Goal: Task Accomplishment & Management: Use online tool/utility

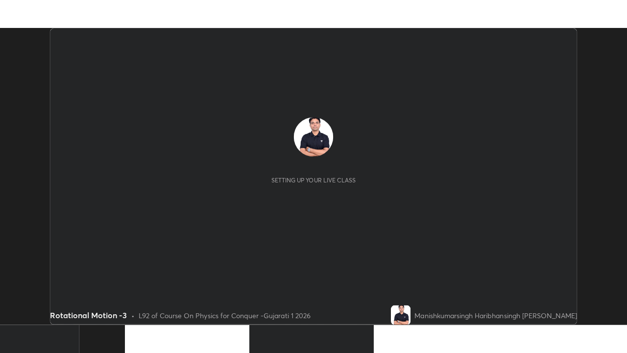
scroll to position [295, 623]
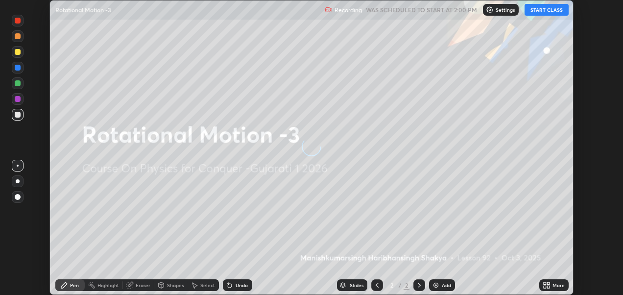
click at [542, 11] on button "START CLASS" at bounding box center [547, 10] width 44 height 12
click at [545, 283] on icon at bounding box center [545, 283] width 2 height 2
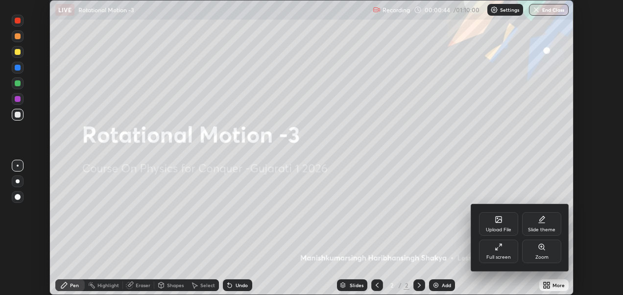
click at [537, 221] on div "Slide theme" at bounding box center [541, 224] width 39 height 24
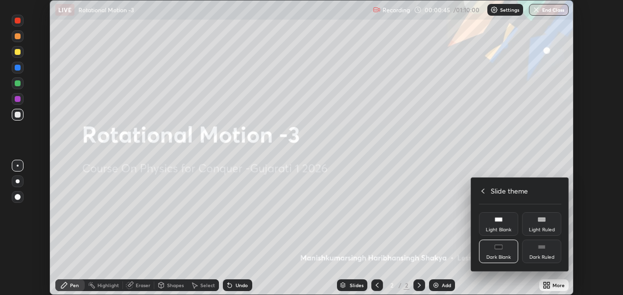
click at [544, 250] on icon at bounding box center [542, 247] width 8 height 8
click at [483, 189] on icon at bounding box center [483, 191] width 8 height 8
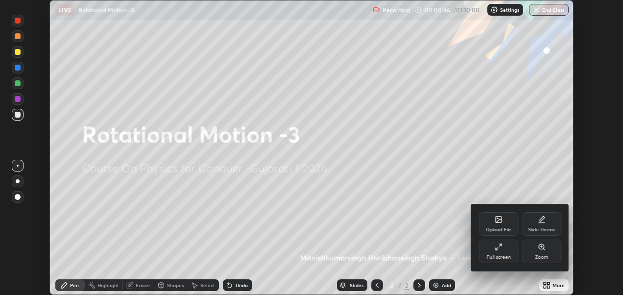
click at [500, 247] on icon at bounding box center [499, 247] width 8 height 8
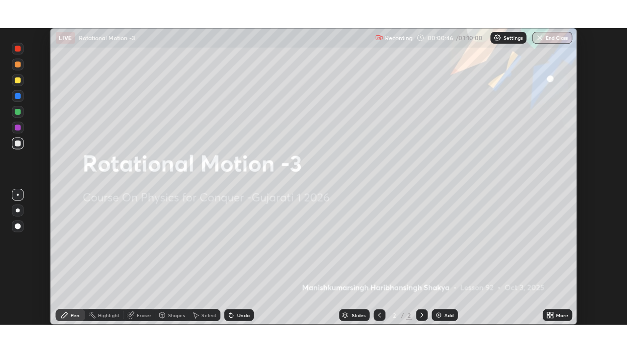
scroll to position [353, 627]
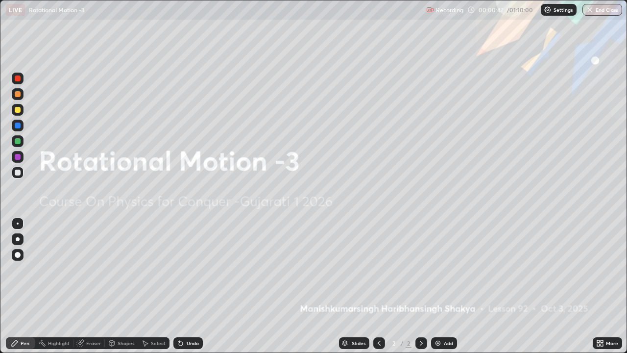
click at [446, 294] on div "Add" at bounding box center [448, 342] width 9 height 5
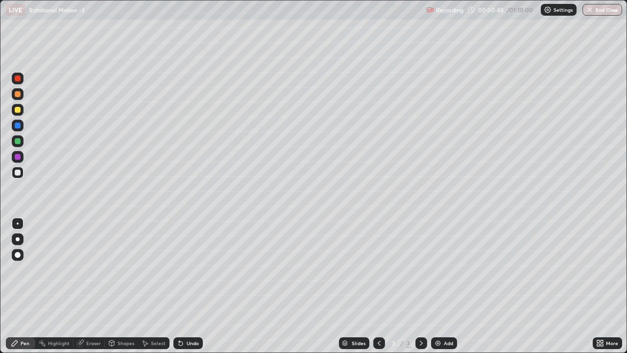
click at [18, 255] on div at bounding box center [18, 255] width 6 height 6
click at [18, 96] on div at bounding box center [18, 94] width 6 height 6
click at [183, 294] on div "Undo" at bounding box center [187, 343] width 29 height 12
click at [20, 112] on div at bounding box center [18, 110] width 6 height 6
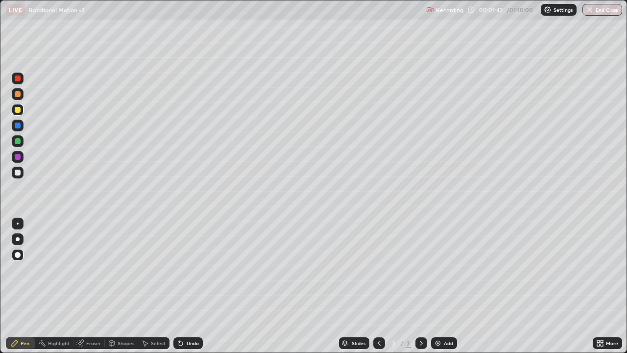
click at [18, 174] on div at bounding box center [18, 172] width 6 height 6
click at [18, 95] on div at bounding box center [18, 94] width 6 height 6
click at [187, 294] on div "Undo" at bounding box center [193, 342] width 12 height 5
click at [185, 294] on div "Undo" at bounding box center [187, 343] width 29 height 12
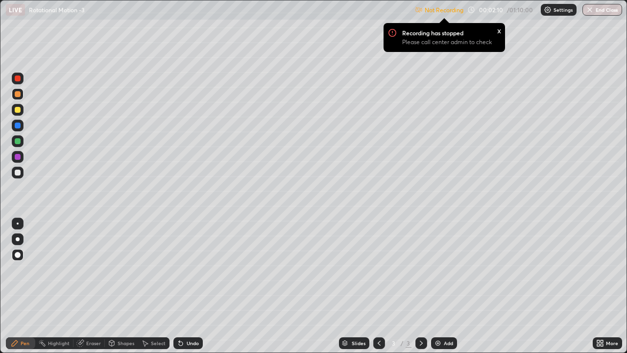
click at [14, 172] on div at bounding box center [18, 173] width 12 height 12
click at [558, 10] on p "Settings" at bounding box center [563, 9] width 19 height 5
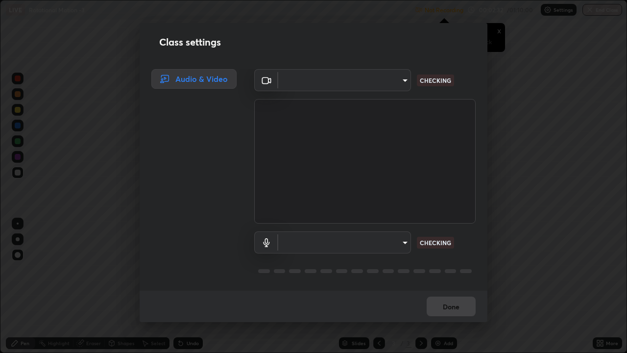
type input "2d2e2489656aed81fa1717d56b5087f64160cedd5dfe9d71df32aea02503d73d"
type input "default"
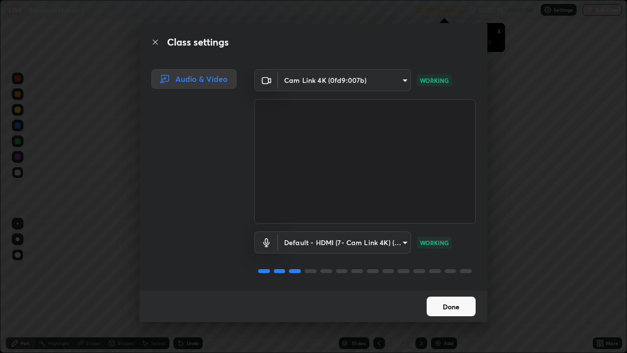
click at [450, 294] on button "Done" at bounding box center [451, 306] width 49 height 20
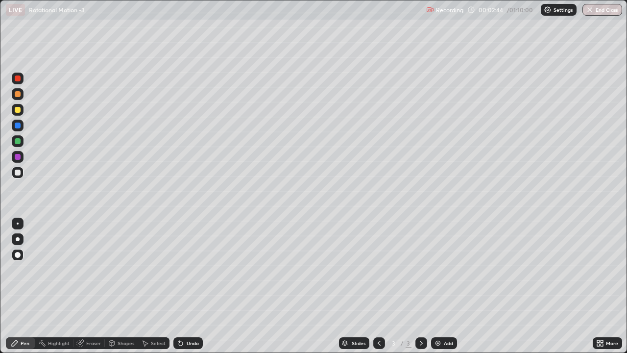
click at [187, 294] on div "Undo" at bounding box center [193, 342] width 12 height 5
click at [94, 294] on div "Eraser" at bounding box center [93, 342] width 15 height 5
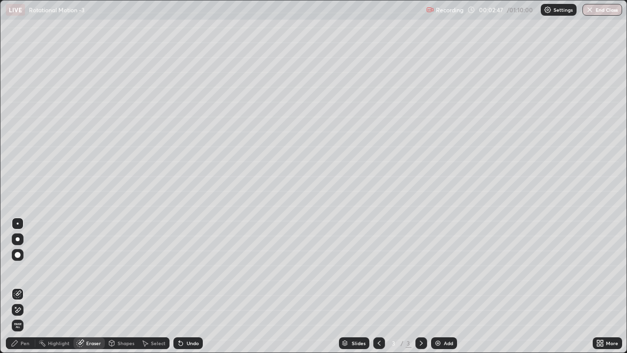
click at [19, 294] on icon at bounding box center [18, 310] width 8 height 8
click at [28, 294] on div "Pen" at bounding box center [20, 343] width 29 height 12
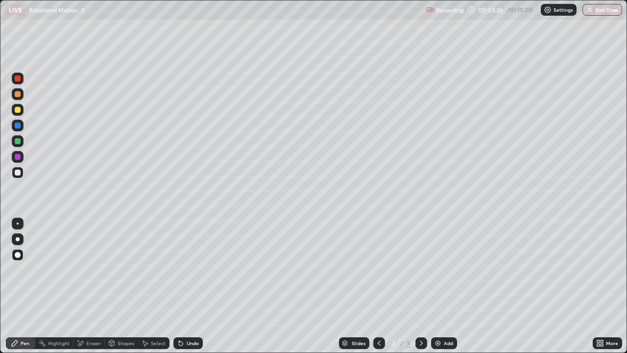
click at [17, 94] on div at bounding box center [18, 94] width 6 height 6
click at [444, 294] on div "Add" at bounding box center [448, 342] width 9 height 5
click at [18, 110] on div at bounding box center [18, 110] width 6 height 6
click at [121, 294] on div "Shapes" at bounding box center [126, 342] width 17 height 5
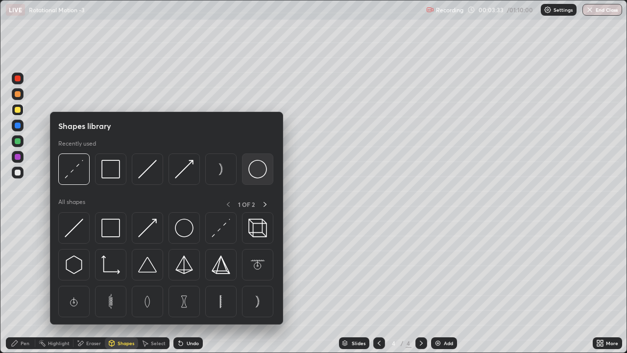
click at [255, 172] on img at bounding box center [257, 169] width 19 height 19
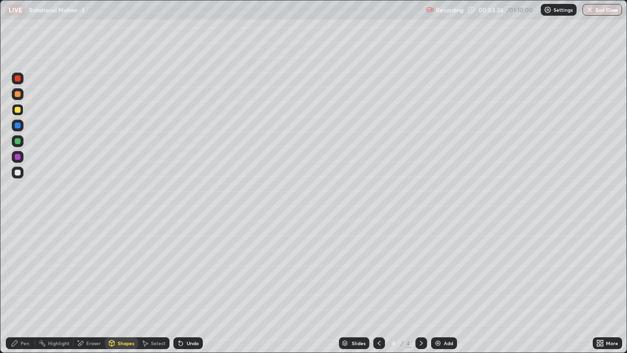
click at [121, 294] on div "Shapes" at bounding box center [121, 343] width 33 height 12
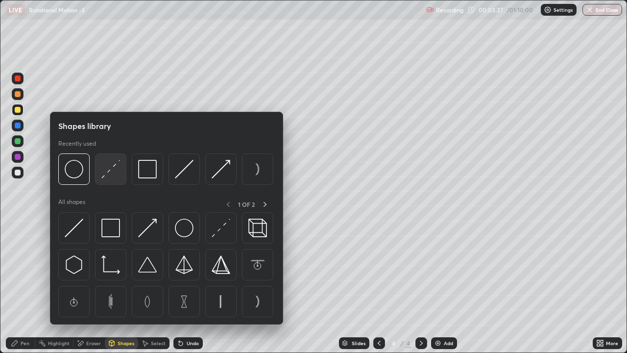
click at [113, 178] on img at bounding box center [110, 169] width 19 height 19
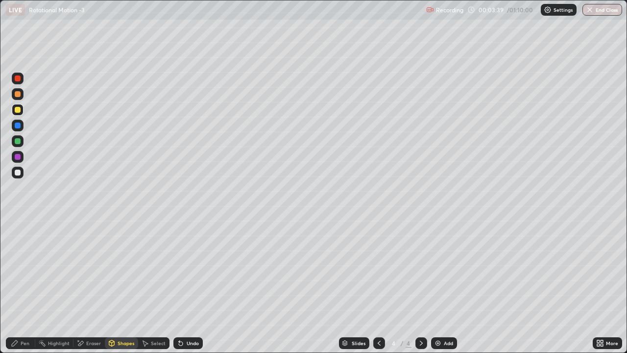
click at [125, 294] on div "Shapes" at bounding box center [126, 342] width 17 height 5
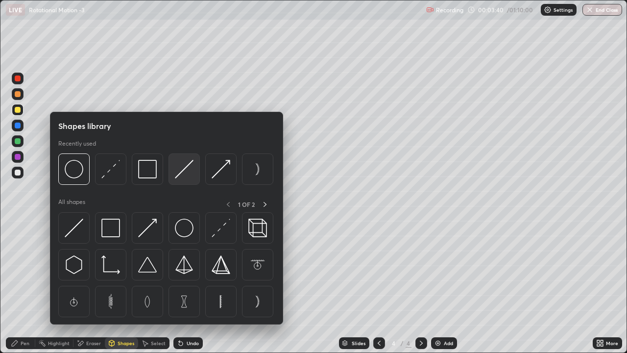
click at [182, 177] on img at bounding box center [184, 169] width 19 height 19
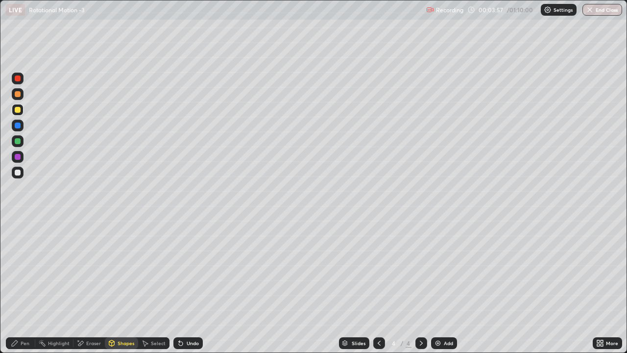
click at [85, 294] on div "Eraser" at bounding box center [88, 343] width 31 height 12
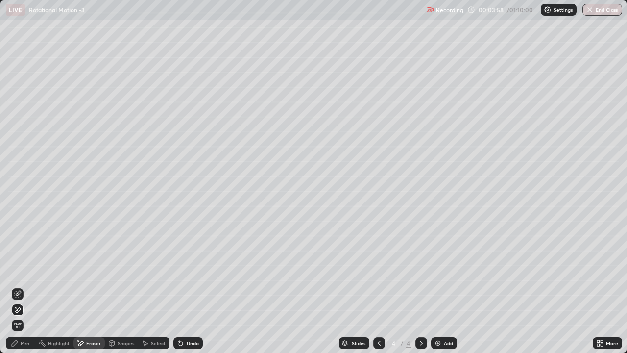
click at [18, 294] on span "Erase all" at bounding box center [17, 325] width 11 height 6
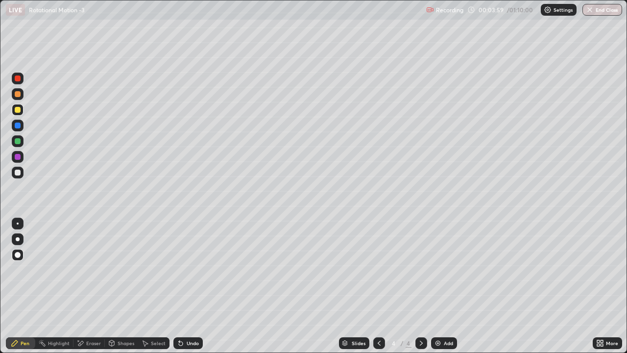
click at [15, 95] on div at bounding box center [18, 94] width 6 height 6
click at [17, 108] on div at bounding box center [18, 110] width 6 height 6
click at [17, 174] on div at bounding box center [18, 172] width 6 height 6
click at [19, 109] on div at bounding box center [18, 110] width 6 height 6
click at [13, 93] on div at bounding box center [18, 94] width 12 height 12
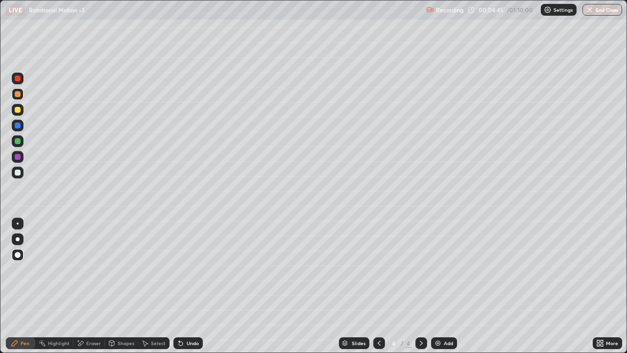
click at [115, 294] on div "Shapes" at bounding box center [121, 343] width 33 height 12
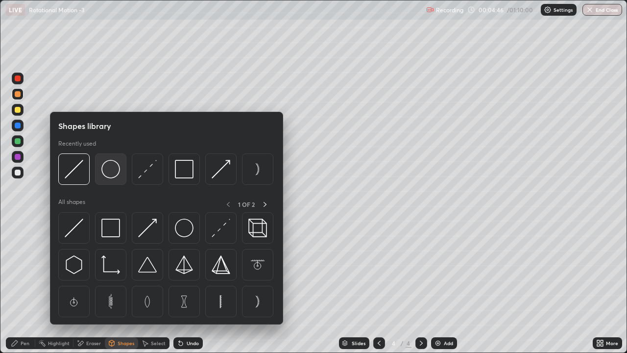
click at [107, 172] on img at bounding box center [110, 169] width 19 height 19
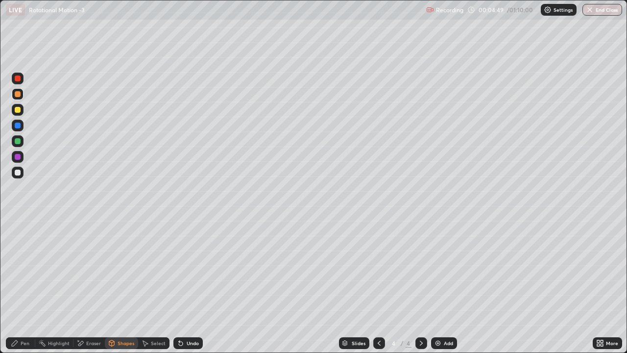
click at [184, 294] on div "Undo" at bounding box center [187, 343] width 29 height 12
click at [18, 172] on div at bounding box center [18, 172] width 6 height 6
click at [187, 294] on div "Undo" at bounding box center [193, 342] width 12 height 5
click at [19, 294] on div "Pen" at bounding box center [20, 343] width 29 height 12
click at [183, 294] on div "Undo" at bounding box center [187, 343] width 29 height 12
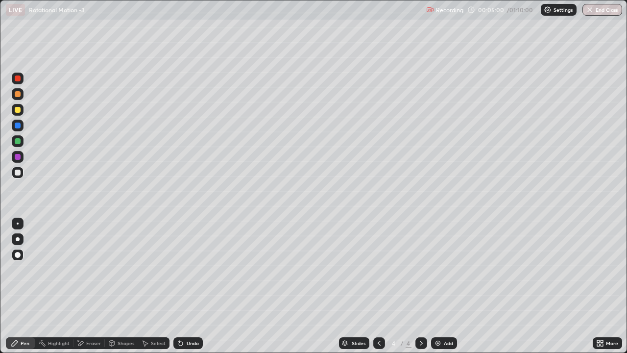
click at [115, 294] on div "Shapes" at bounding box center [121, 343] width 33 height 12
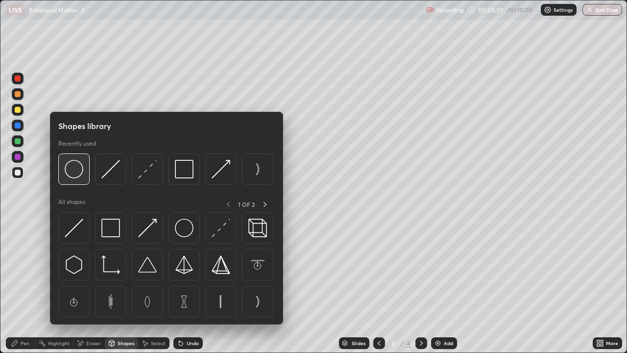
click at [74, 174] on img at bounding box center [74, 169] width 19 height 19
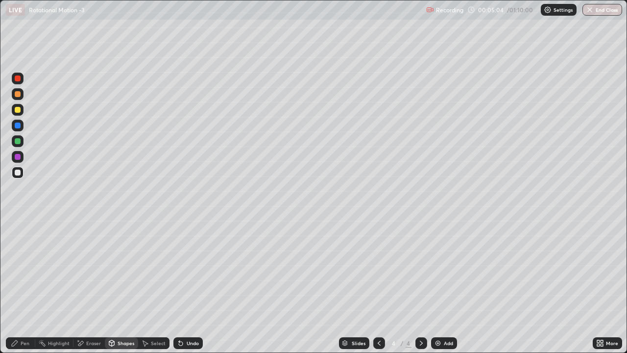
click at [123, 294] on div "Shapes" at bounding box center [126, 342] width 17 height 5
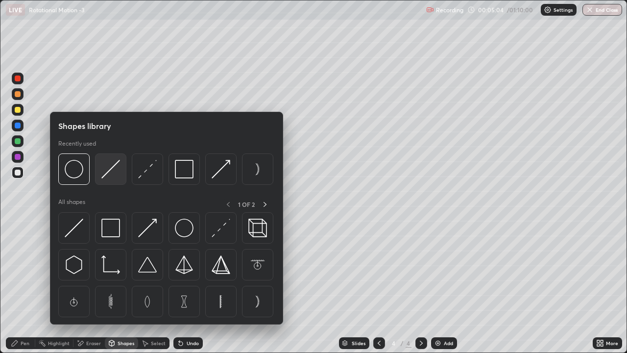
click at [111, 170] on img at bounding box center [110, 169] width 19 height 19
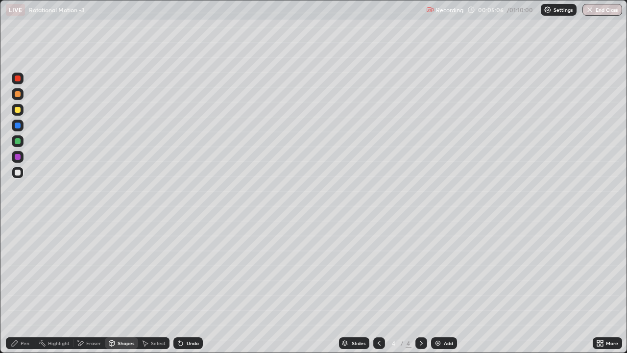
click at [18, 110] on div at bounding box center [18, 110] width 6 height 6
click at [24, 294] on div "Pen" at bounding box center [25, 342] width 9 height 5
click at [15, 169] on div at bounding box center [18, 173] width 12 height 12
click at [17, 95] on div at bounding box center [18, 94] width 6 height 6
click at [439, 294] on img at bounding box center [438, 343] width 8 height 8
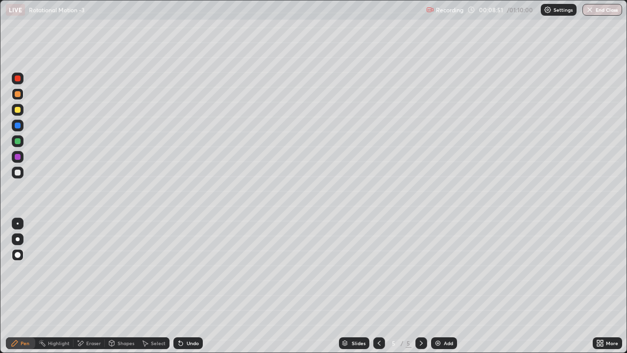
click at [18, 111] on div at bounding box center [18, 110] width 6 height 6
click at [17, 95] on div at bounding box center [18, 94] width 6 height 6
click at [191, 294] on div "Undo" at bounding box center [193, 342] width 12 height 5
click at [191, 294] on div "Undo" at bounding box center [187, 343] width 29 height 12
click at [17, 172] on div at bounding box center [18, 172] width 6 height 6
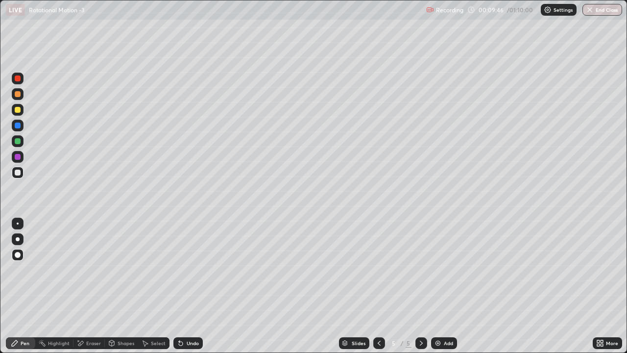
click at [19, 158] on div at bounding box center [18, 157] width 6 height 6
click at [18, 110] on div at bounding box center [18, 110] width 6 height 6
click at [444, 294] on div "Add" at bounding box center [448, 342] width 9 height 5
click at [16, 96] on div at bounding box center [18, 94] width 6 height 6
click at [16, 111] on div at bounding box center [18, 110] width 6 height 6
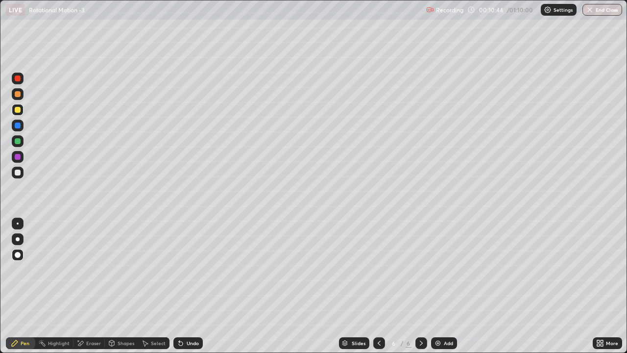
click at [121, 294] on div "Shapes" at bounding box center [126, 342] width 17 height 5
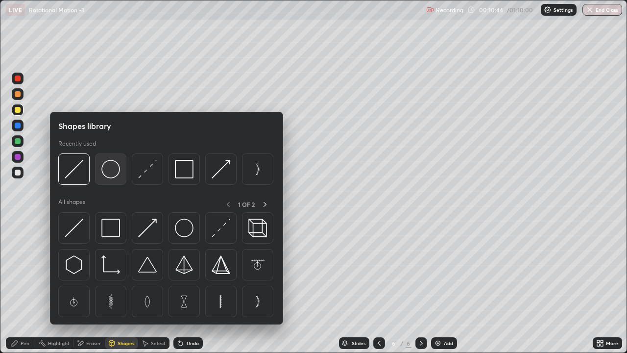
click at [111, 172] on img at bounding box center [110, 169] width 19 height 19
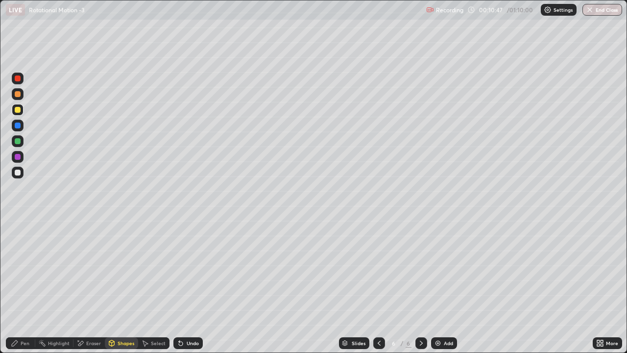
click at [25, 294] on div "Pen" at bounding box center [25, 342] width 9 height 5
click at [19, 170] on div at bounding box center [18, 172] width 6 height 6
click at [119, 294] on div "Shapes" at bounding box center [126, 342] width 17 height 5
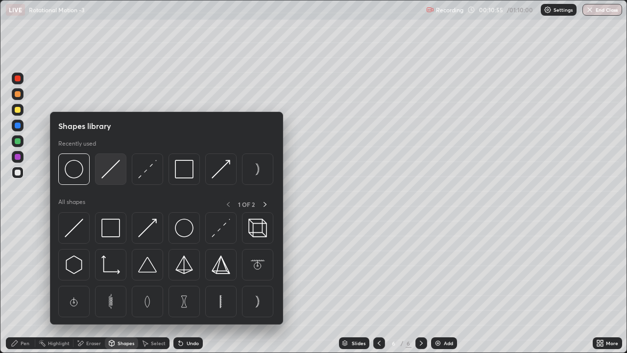
click at [107, 175] on img at bounding box center [110, 169] width 19 height 19
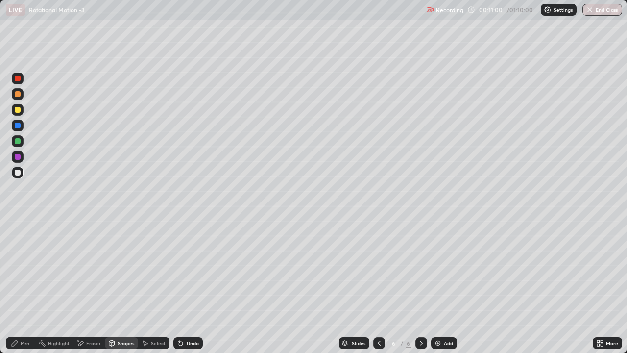
click at [190, 294] on div "Undo" at bounding box center [193, 342] width 12 height 5
click at [188, 294] on div "Undo" at bounding box center [187, 343] width 29 height 12
click at [22, 294] on div "Pen" at bounding box center [20, 343] width 29 height 12
click at [155, 294] on div "Select" at bounding box center [158, 342] width 15 height 5
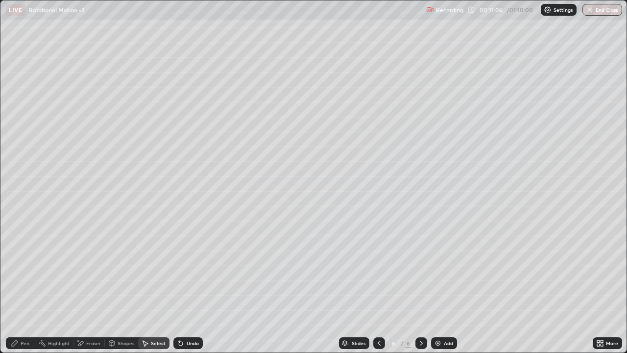
click at [118, 294] on div "Shapes" at bounding box center [126, 342] width 17 height 5
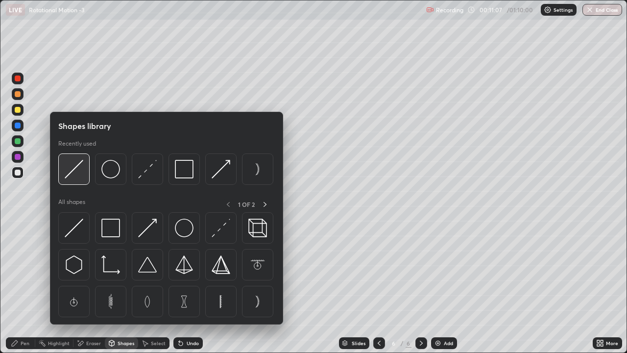
click at [78, 170] on img at bounding box center [74, 169] width 19 height 19
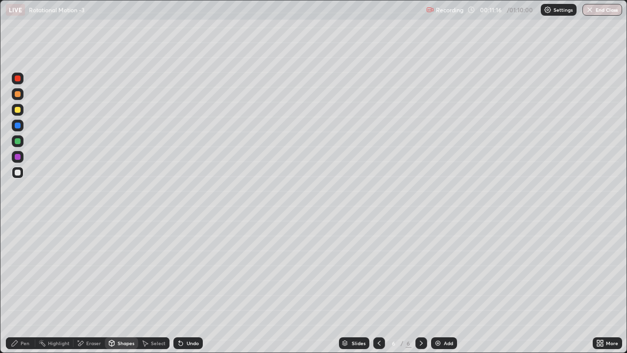
click at [15, 294] on icon at bounding box center [15, 343] width 6 height 6
click at [19, 95] on div at bounding box center [18, 94] width 6 height 6
click at [119, 294] on div "Shapes" at bounding box center [126, 342] width 17 height 5
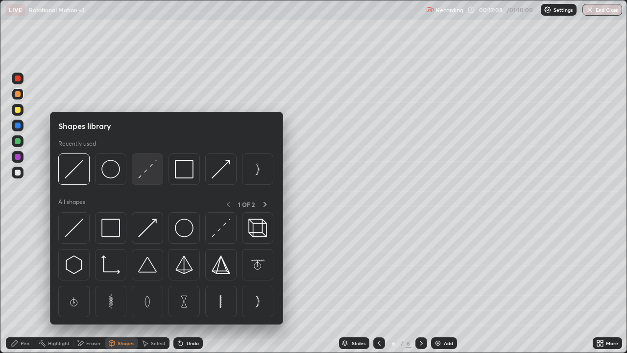
click at [144, 173] on img at bounding box center [147, 169] width 19 height 19
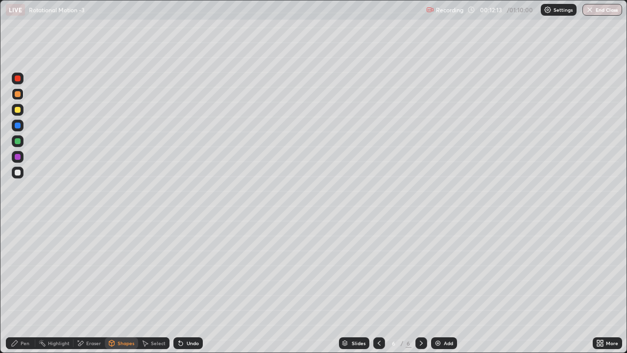
click at [22, 294] on div "Pen" at bounding box center [20, 343] width 29 height 12
click at [18, 145] on div at bounding box center [18, 141] width 12 height 12
click at [16, 94] on div at bounding box center [18, 94] width 6 height 6
click at [15, 173] on div at bounding box center [18, 172] width 6 height 6
click at [89, 294] on div "Eraser" at bounding box center [88, 343] width 31 height 12
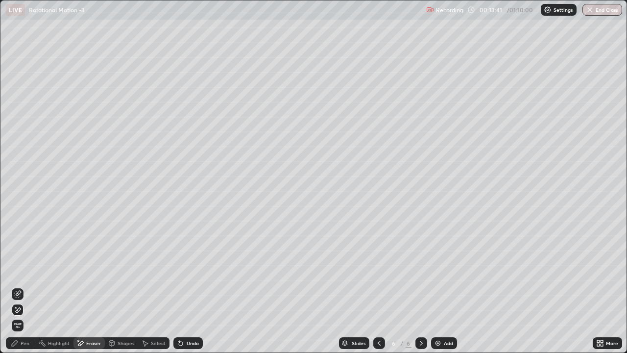
click at [125, 294] on div "Shapes" at bounding box center [121, 343] width 33 height 12
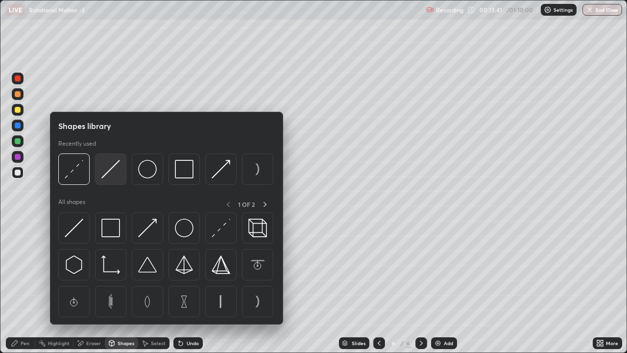
click at [105, 174] on img at bounding box center [110, 169] width 19 height 19
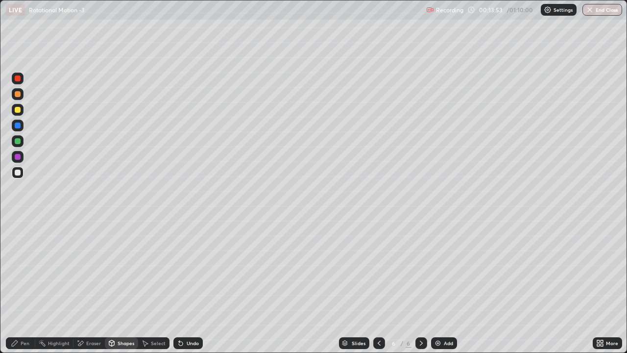
click at [187, 294] on div "Undo" at bounding box center [193, 342] width 12 height 5
click at [127, 294] on div "Shapes" at bounding box center [121, 343] width 33 height 12
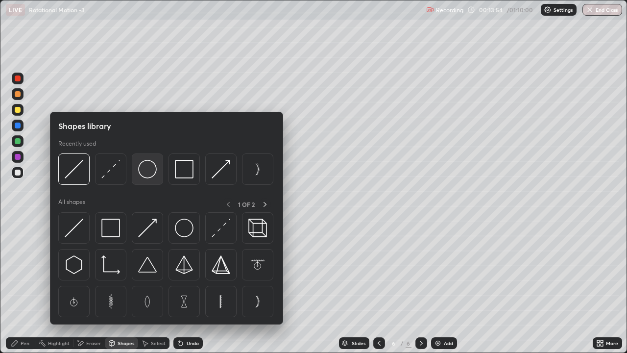
click at [147, 177] on img at bounding box center [147, 169] width 19 height 19
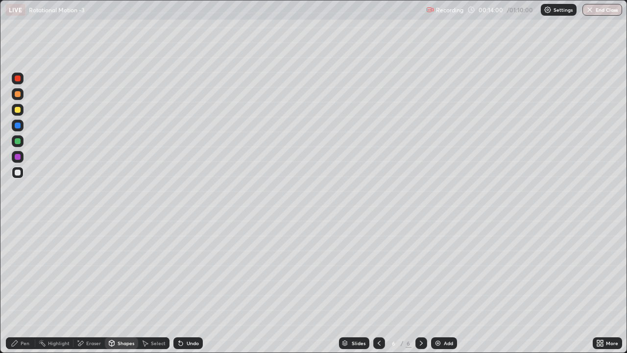
click at [122, 294] on div "Shapes" at bounding box center [126, 342] width 17 height 5
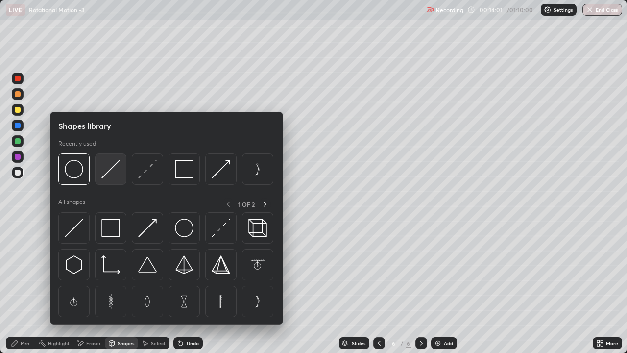
click at [110, 170] on img at bounding box center [110, 169] width 19 height 19
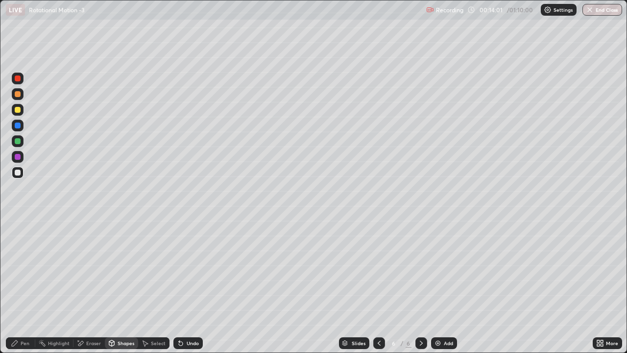
click at [15, 142] on div at bounding box center [18, 141] width 6 height 6
click at [190, 294] on div "Undo" at bounding box center [193, 342] width 12 height 5
click at [27, 294] on div "Pen" at bounding box center [25, 342] width 9 height 5
click at [18, 173] on div at bounding box center [18, 172] width 6 height 6
click at [20, 112] on div at bounding box center [18, 110] width 6 height 6
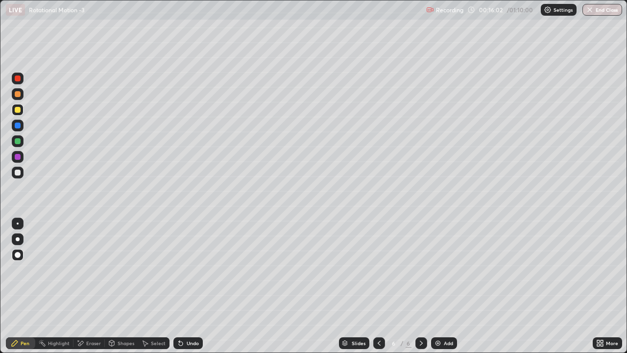
click at [17, 95] on div at bounding box center [18, 94] width 6 height 6
click at [597, 294] on icon at bounding box center [598, 341] width 2 height 2
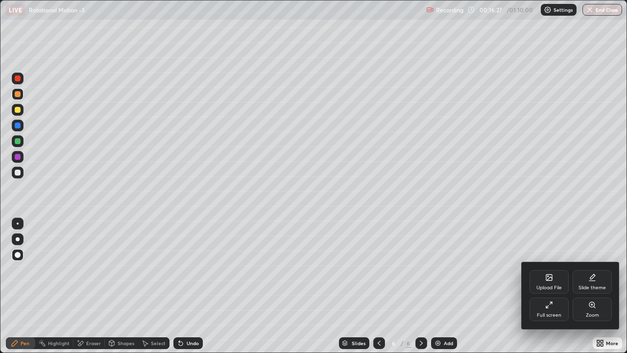
click at [555, 280] on div "Upload File" at bounding box center [549, 282] width 39 height 24
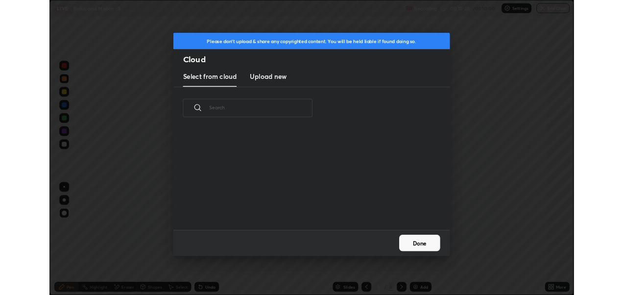
scroll to position [121, 314]
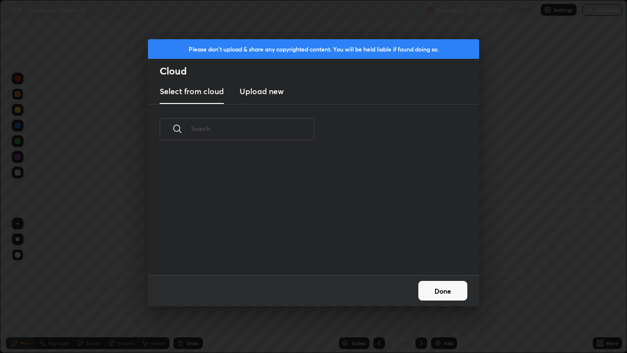
click at [272, 92] on h3 "Upload new" at bounding box center [262, 91] width 44 height 12
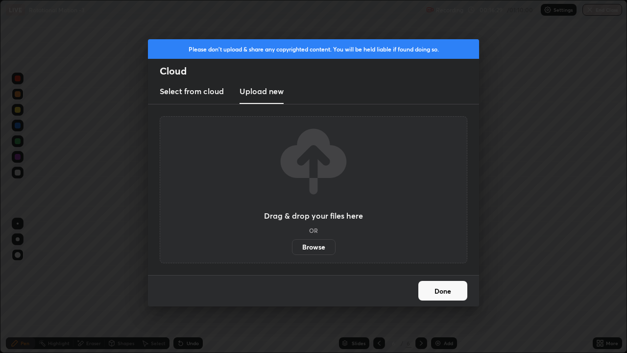
click at [317, 246] on label "Browse" at bounding box center [314, 247] width 44 height 16
click at [292, 246] on input "Browse" at bounding box center [292, 247] width 0 height 16
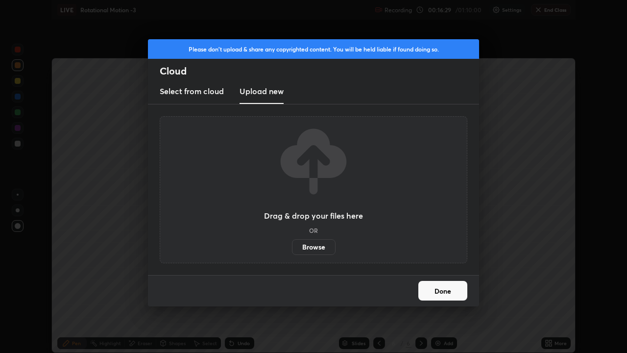
scroll to position [48689, 48361]
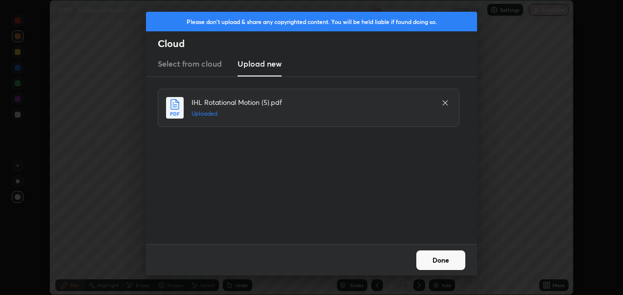
click at [440, 259] on button "Done" at bounding box center [440, 260] width 49 height 20
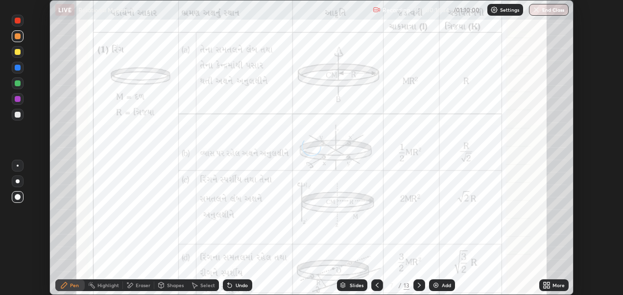
click at [547, 288] on icon at bounding box center [548, 287] width 2 height 2
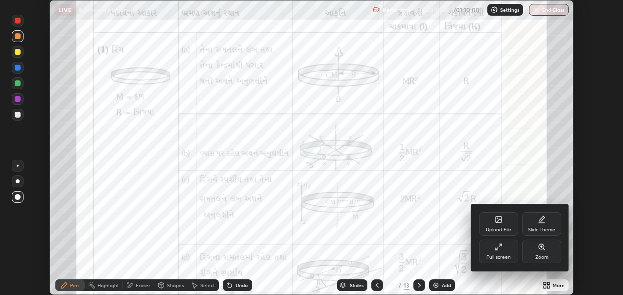
click at [501, 247] on icon at bounding box center [499, 247] width 8 height 8
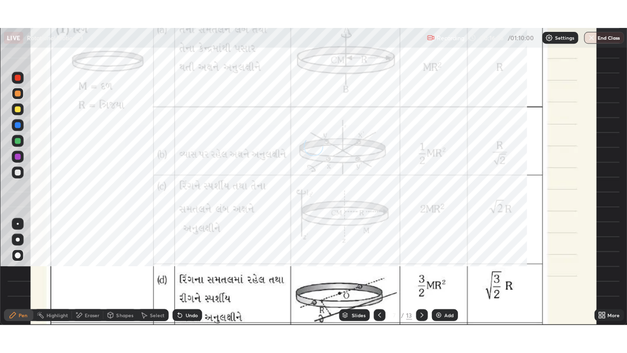
scroll to position [353, 627]
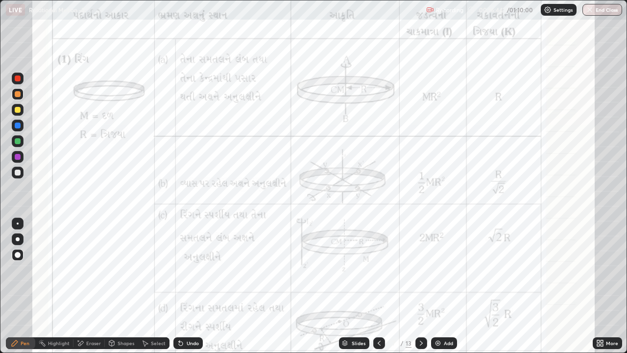
click at [14, 79] on div at bounding box center [18, 78] width 12 height 12
click at [420, 294] on icon at bounding box center [421, 343] width 8 height 8
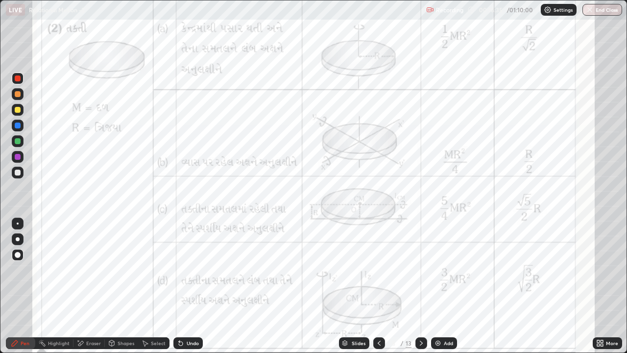
click at [420, 294] on icon at bounding box center [421, 342] width 3 height 5
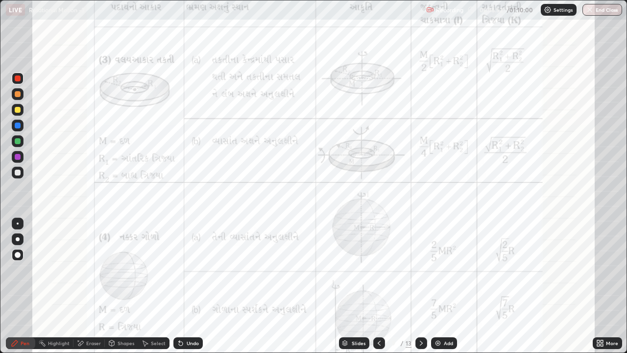
click at [182, 294] on icon at bounding box center [181, 343] width 8 height 8
click at [420, 294] on icon at bounding box center [421, 343] width 8 height 8
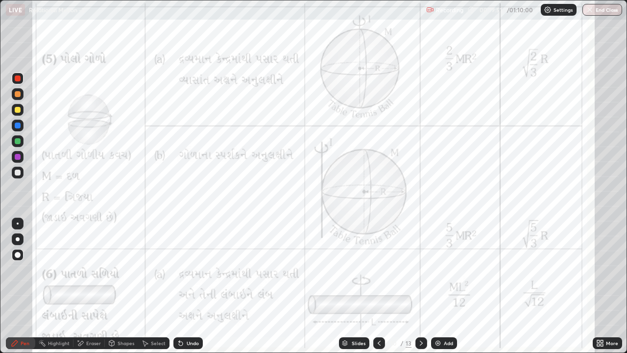
click at [420, 294] on icon at bounding box center [421, 343] width 8 height 8
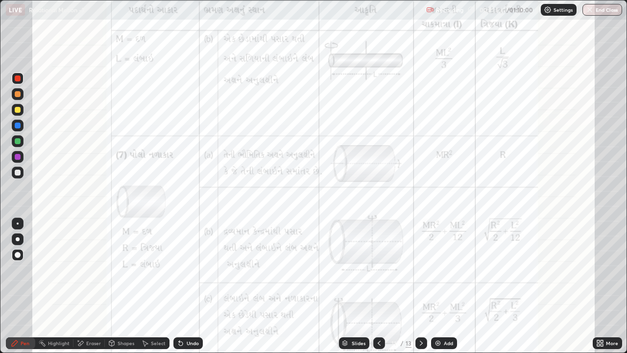
click at [420, 294] on icon at bounding box center [421, 343] width 8 height 8
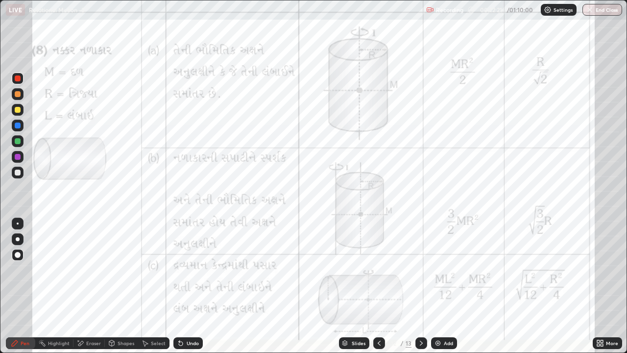
click at [375, 294] on div at bounding box center [379, 343] width 12 height 12
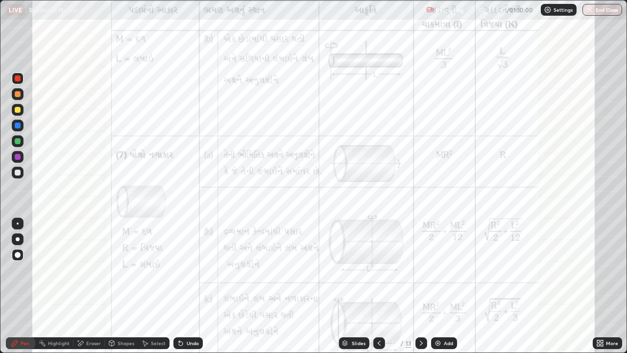
click at [187, 294] on div "Undo" at bounding box center [193, 342] width 12 height 5
click at [182, 294] on icon at bounding box center [181, 343] width 8 height 8
click at [420, 294] on icon at bounding box center [421, 343] width 8 height 8
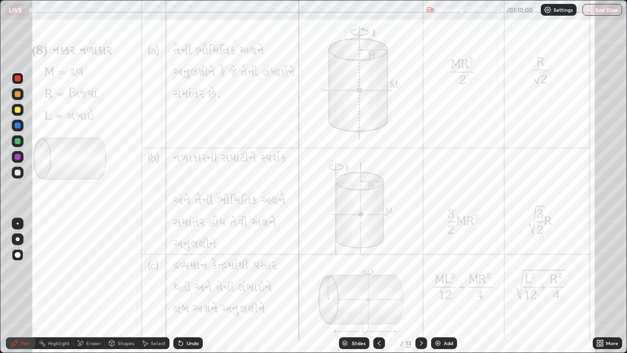
click at [420, 294] on icon at bounding box center [421, 343] width 8 height 8
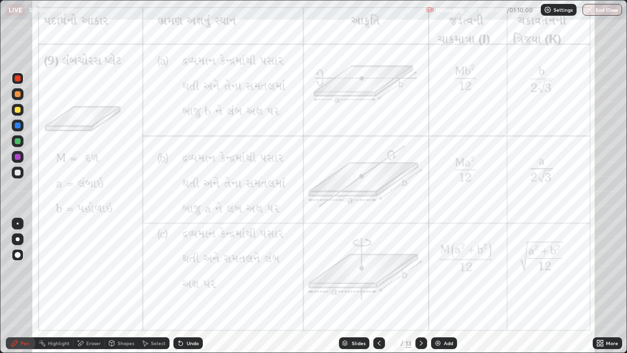
click at [417, 294] on icon at bounding box center [421, 343] width 8 height 8
click at [418, 294] on icon at bounding box center [421, 343] width 8 height 8
click at [420, 294] on icon at bounding box center [421, 343] width 8 height 8
click at [444, 294] on div "Add" at bounding box center [444, 343] width 26 height 12
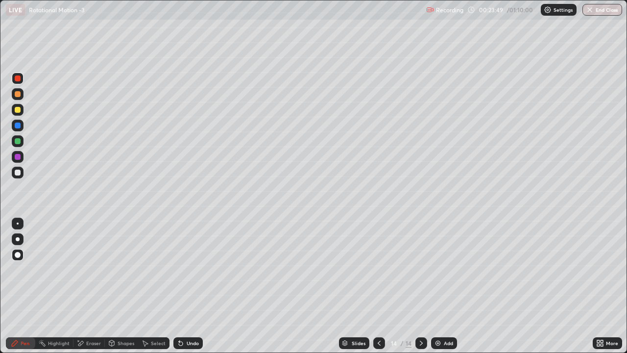
click at [18, 110] on div at bounding box center [18, 110] width 6 height 6
click at [115, 294] on div "Shapes" at bounding box center [121, 343] width 33 height 12
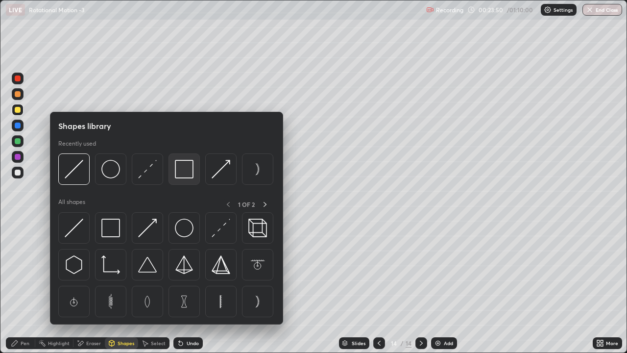
click at [182, 174] on img at bounding box center [184, 169] width 19 height 19
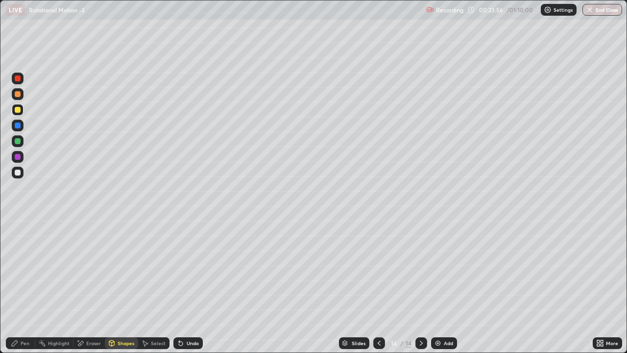
click at [21, 294] on div "Pen" at bounding box center [20, 343] width 29 height 12
click at [126, 294] on div "Shapes" at bounding box center [121, 343] width 33 height 12
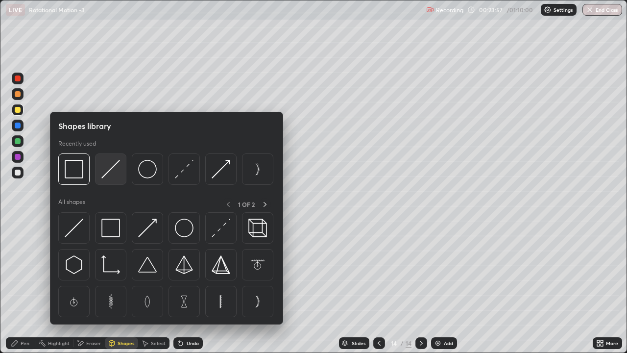
click at [104, 171] on img at bounding box center [110, 169] width 19 height 19
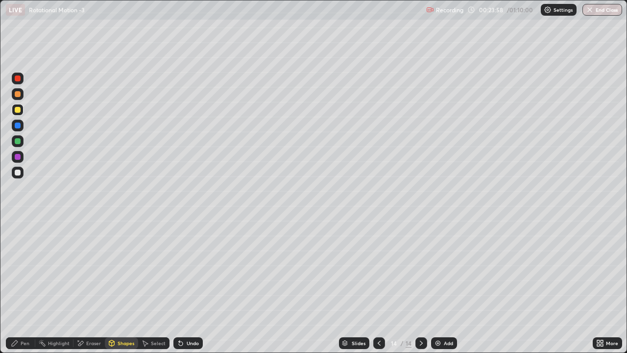
click at [17, 157] on div at bounding box center [18, 157] width 6 height 6
click at [18, 294] on icon at bounding box center [15, 343] width 8 height 8
click at [18, 172] on div at bounding box center [18, 172] width 6 height 6
click at [18, 173] on div at bounding box center [18, 172] width 6 height 6
click at [119, 294] on div "Shapes" at bounding box center [121, 343] width 33 height 12
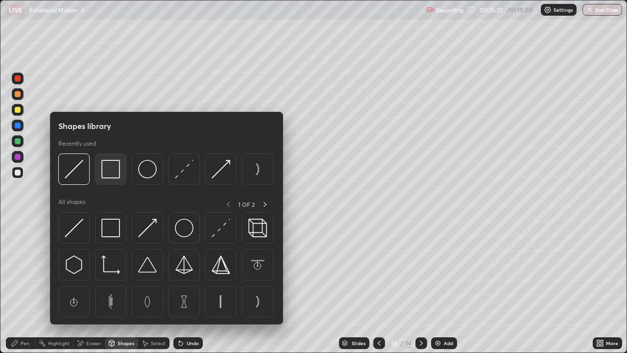
click at [107, 175] on img at bounding box center [110, 169] width 19 height 19
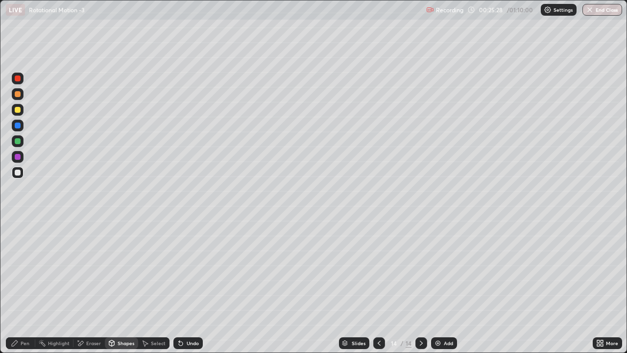
click at [17, 109] on div at bounding box center [18, 110] width 6 height 6
click at [20, 294] on div "Pen" at bounding box center [20, 343] width 29 height 12
click at [377, 294] on icon at bounding box center [379, 343] width 8 height 8
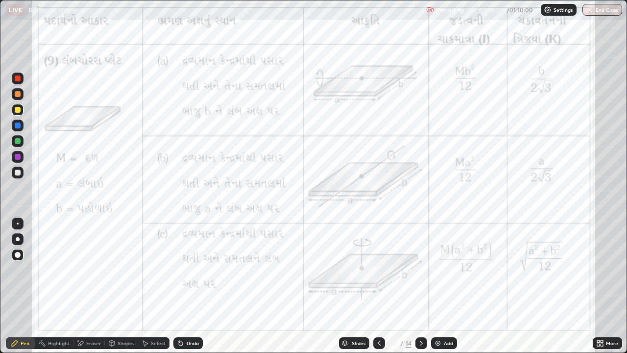
click at [18, 95] on div at bounding box center [18, 94] width 6 height 6
click at [87, 294] on div "Eraser" at bounding box center [88, 343] width 31 height 12
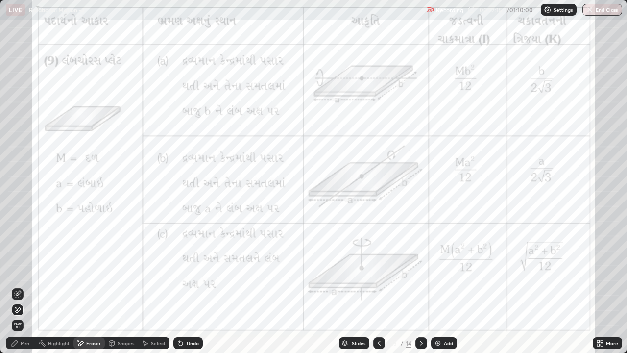
click at [18, 294] on span "Erase all" at bounding box center [17, 325] width 11 height 6
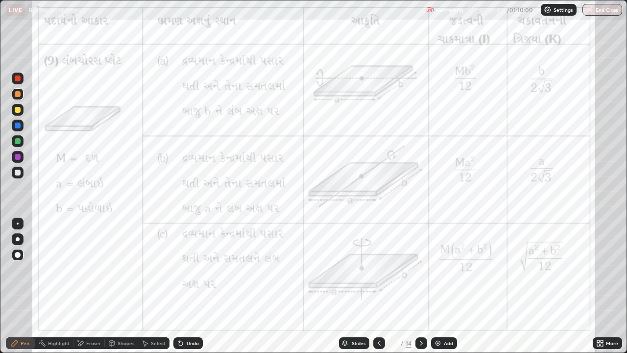
click at [377, 294] on icon at bounding box center [379, 343] width 8 height 8
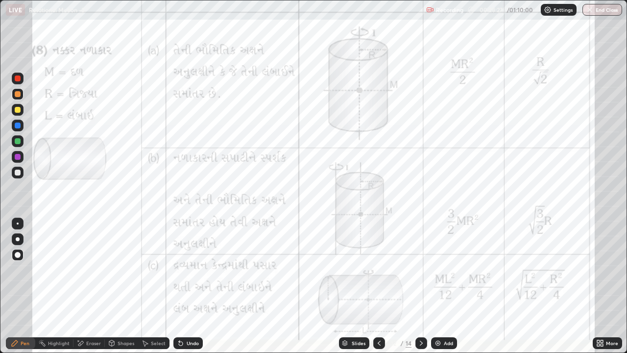
click at [378, 294] on icon at bounding box center [379, 343] width 8 height 8
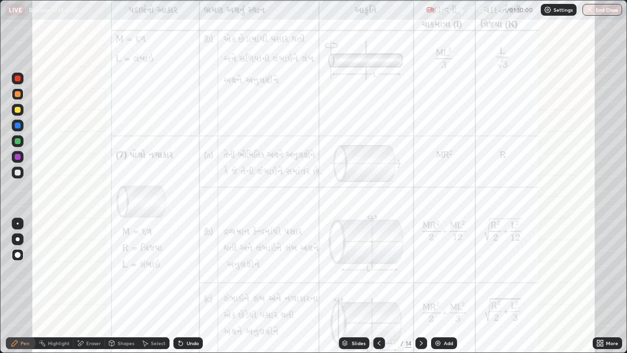
click at [378, 294] on icon at bounding box center [379, 342] width 3 height 5
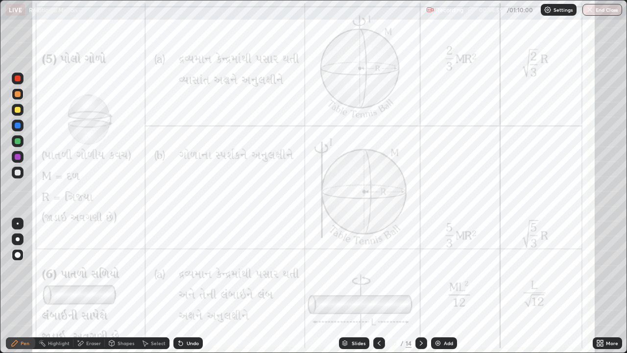
click at [420, 294] on icon at bounding box center [421, 343] width 8 height 8
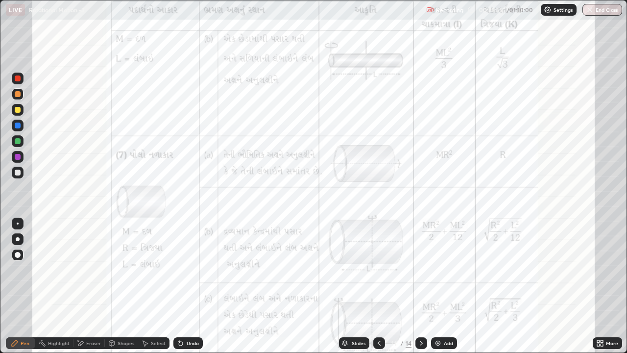
click at [419, 294] on icon at bounding box center [421, 343] width 8 height 8
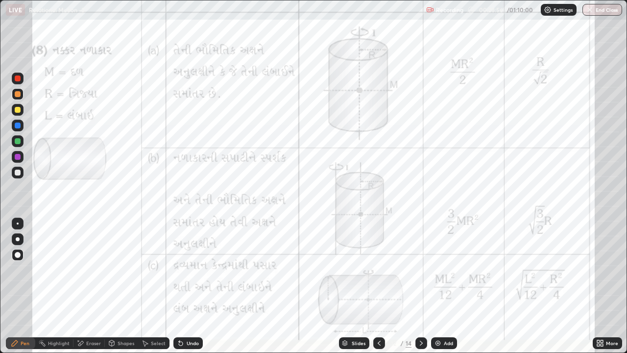
click at [420, 294] on icon at bounding box center [421, 343] width 8 height 8
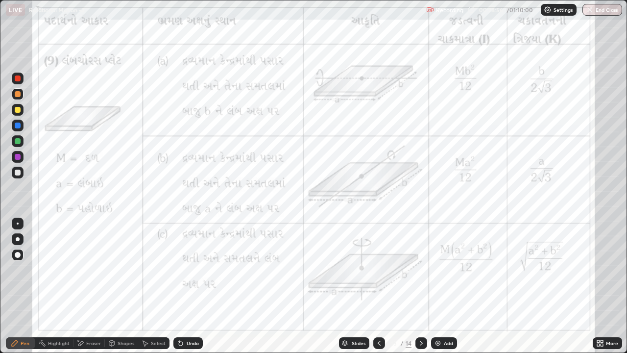
click at [420, 294] on icon at bounding box center [421, 343] width 8 height 8
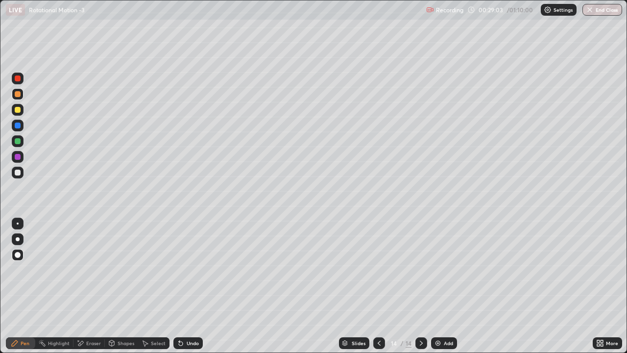
click at [444, 294] on div "Add" at bounding box center [448, 342] width 9 height 5
click at [18, 170] on div at bounding box center [18, 172] width 6 height 6
click at [119, 294] on div "Shapes" at bounding box center [121, 343] width 33 height 12
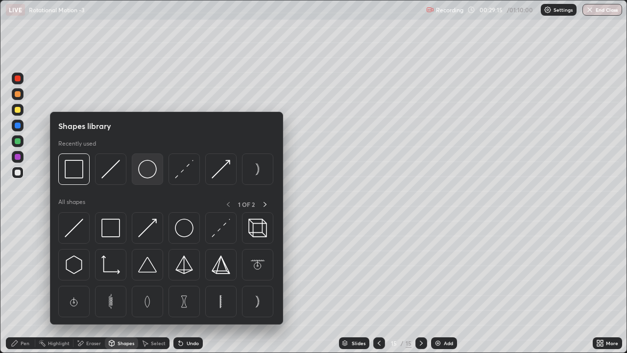
click at [145, 173] on img at bounding box center [147, 169] width 19 height 19
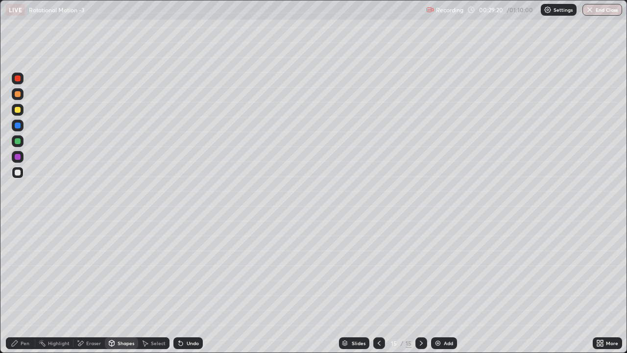
click at [118, 294] on div "Shapes" at bounding box center [126, 342] width 17 height 5
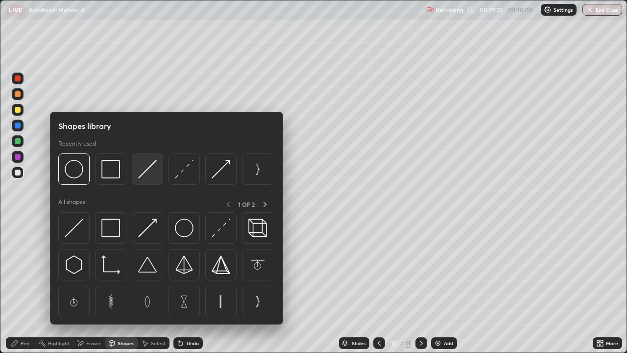
click at [146, 176] on img at bounding box center [147, 169] width 19 height 19
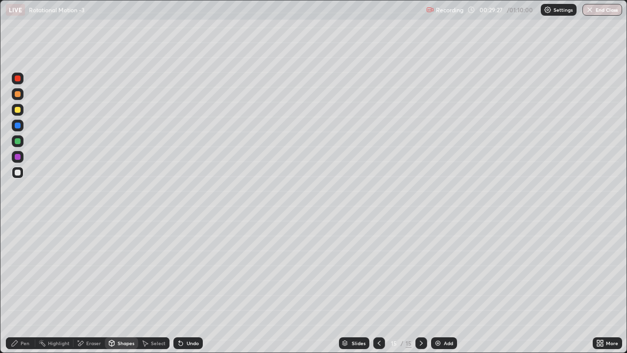
click at [151, 294] on div "Select" at bounding box center [158, 342] width 15 height 5
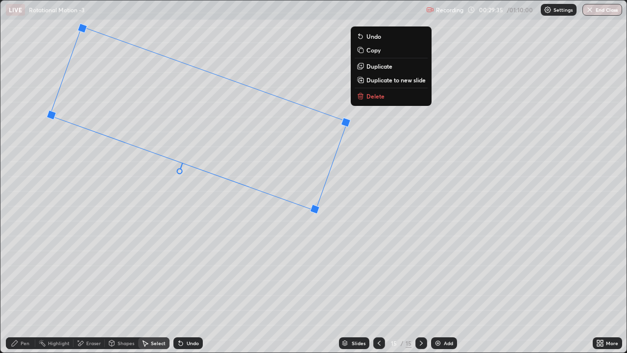
click at [21, 294] on div "Pen" at bounding box center [25, 342] width 9 height 5
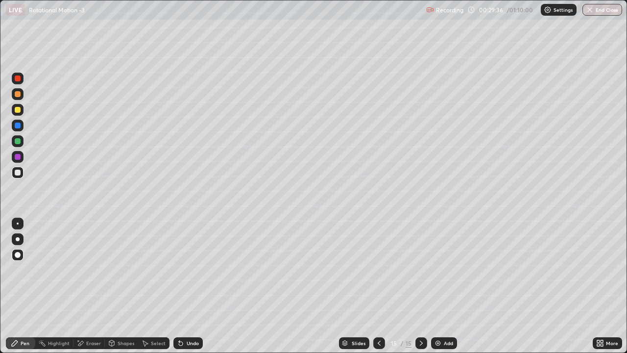
click at [121, 294] on div "Shapes" at bounding box center [126, 342] width 17 height 5
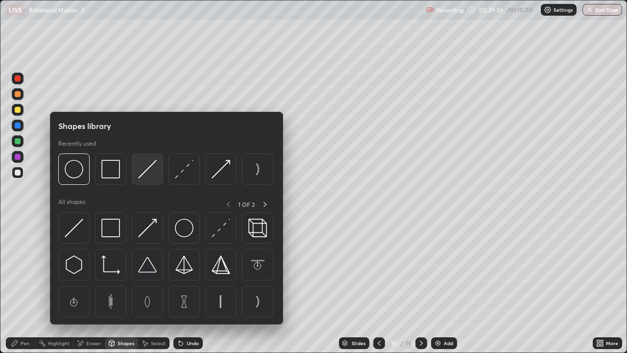
click at [143, 176] on img at bounding box center [147, 169] width 19 height 19
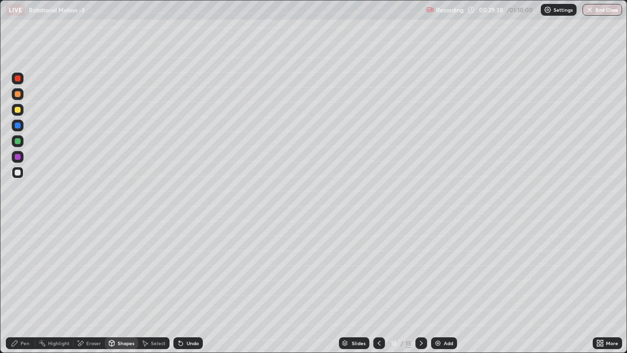
click at [20, 158] on div at bounding box center [18, 157] width 6 height 6
click at [187, 294] on div "Undo" at bounding box center [193, 342] width 12 height 5
click at [17, 112] on div at bounding box center [18, 110] width 6 height 6
click at [24, 294] on div "Pen" at bounding box center [25, 342] width 9 height 5
click at [124, 294] on div "Shapes" at bounding box center [126, 342] width 17 height 5
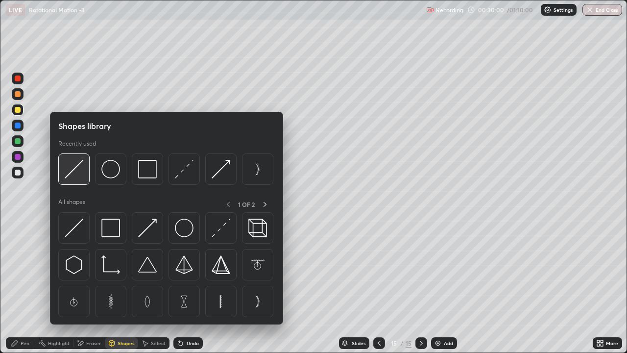
click at [77, 171] on img at bounding box center [74, 169] width 19 height 19
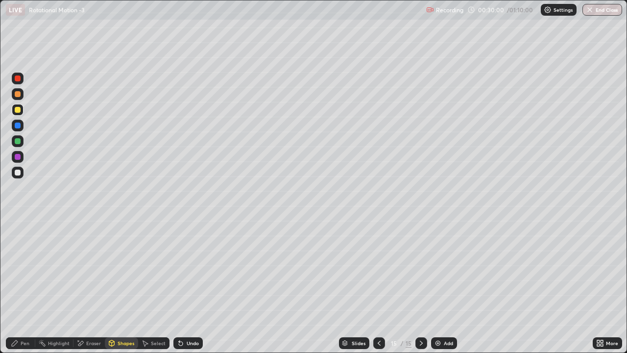
click at [19, 154] on div at bounding box center [18, 157] width 6 height 6
click at [17, 294] on icon at bounding box center [15, 343] width 6 height 6
click at [18, 175] on div at bounding box center [18, 172] width 6 height 6
click at [18, 96] on div at bounding box center [18, 94] width 6 height 6
click at [17, 112] on div at bounding box center [18, 110] width 6 height 6
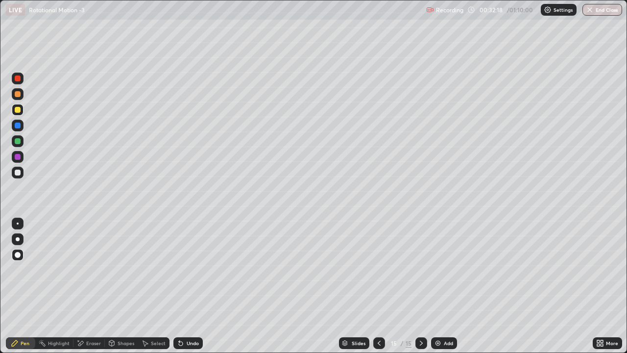
click at [19, 92] on div at bounding box center [18, 94] width 6 height 6
click at [187, 294] on div "Undo" at bounding box center [193, 342] width 12 height 5
click at [190, 294] on div "Undo" at bounding box center [187, 343] width 29 height 12
click at [441, 294] on div "Add" at bounding box center [444, 343] width 26 height 12
click at [121, 294] on div "Shapes" at bounding box center [126, 342] width 17 height 5
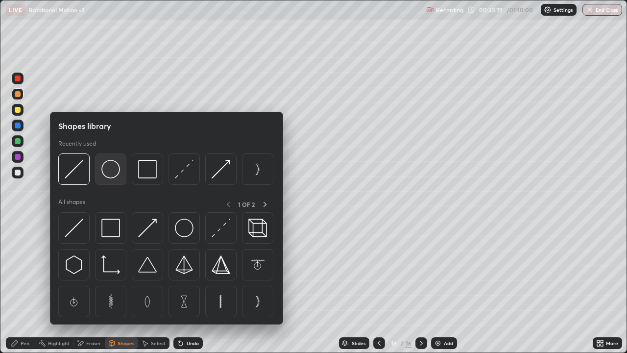
click at [108, 172] on img at bounding box center [110, 169] width 19 height 19
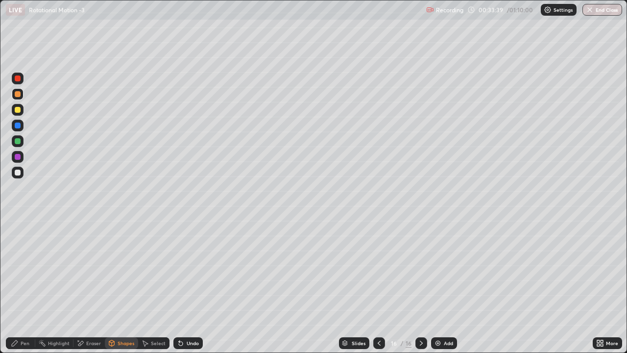
click at [156, 294] on div "Select" at bounding box center [158, 342] width 15 height 5
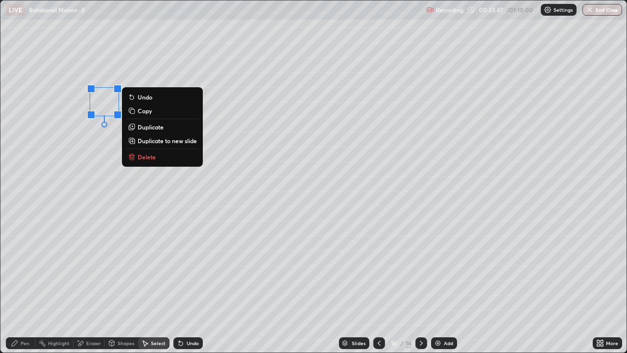
click at [131, 195] on div "0 ° Undo Copy Duplicate Duplicate to new slide Delete" at bounding box center [313, 176] width 626 height 352
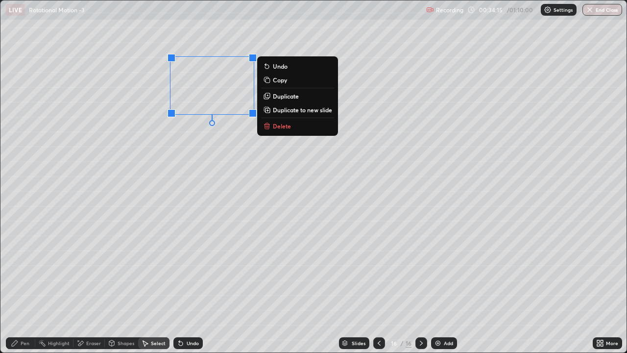
click at [20, 294] on div "Pen" at bounding box center [20, 343] width 29 height 12
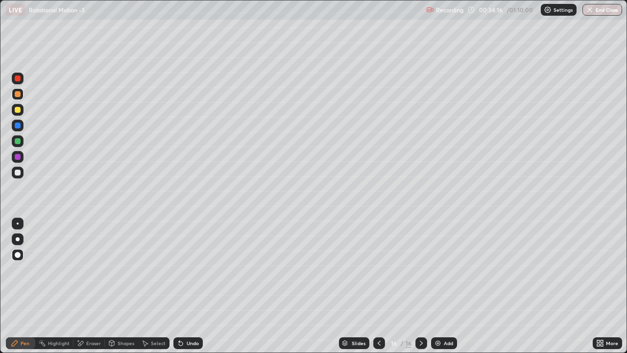
click at [121, 294] on div "Shapes" at bounding box center [126, 342] width 17 height 5
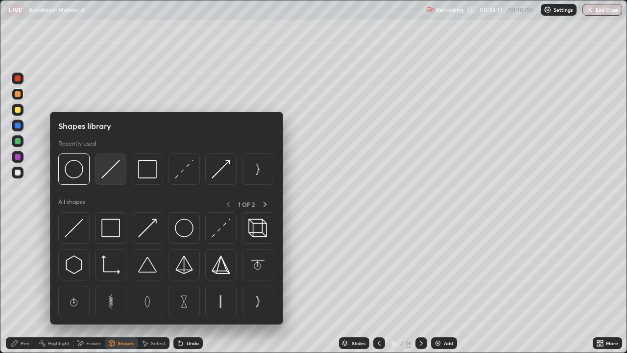
click at [109, 172] on img at bounding box center [110, 169] width 19 height 19
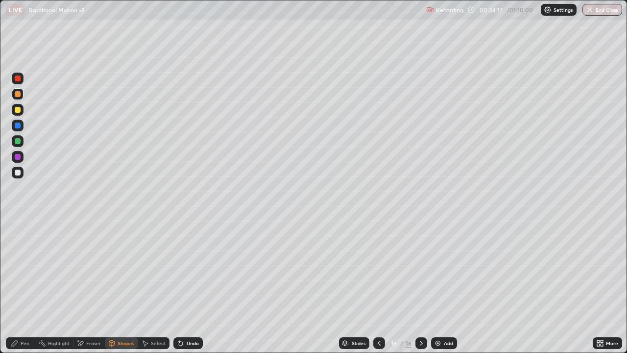
click at [17, 112] on div at bounding box center [18, 110] width 6 height 6
click at [18, 294] on icon at bounding box center [15, 343] width 8 height 8
click at [18, 173] on div at bounding box center [18, 172] width 6 height 6
click at [57, 294] on div "Highlight" at bounding box center [59, 342] width 22 height 5
click at [17, 294] on icon at bounding box center [17, 310] width 2 height 2
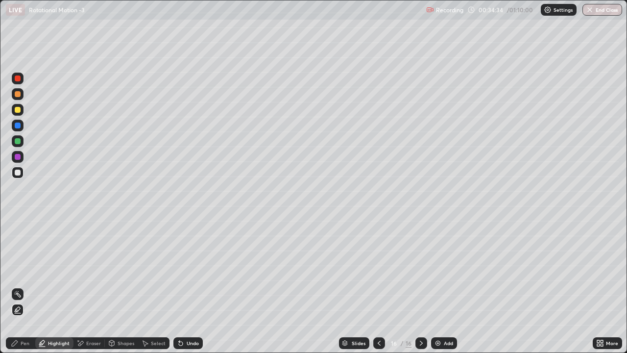
click at [188, 294] on div "Undo" at bounding box center [187, 343] width 29 height 12
click at [16, 96] on div at bounding box center [18, 94] width 6 height 6
click at [20, 294] on div "Pen" at bounding box center [20, 343] width 29 height 12
click at [17, 175] on div at bounding box center [18, 172] width 6 height 6
click at [13, 94] on div at bounding box center [18, 94] width 12 height 12
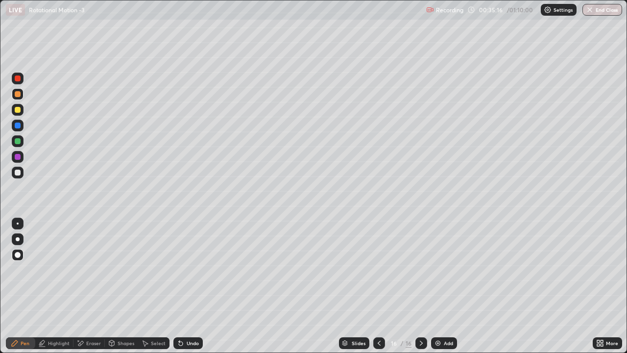
click at [17, 109] on div at bounding box center [18, 110] width 6 height 6
click at [18, 172] on div at bounding box center [18, 172] width 6 height 6
click at [13, 93] on div at bounding box center [18, 94] width 12 height 12
click at [19, 110] on div at bounding box center [18, 110] width 6 height 6
click at [441, 294] on div "Add" at bounding box center [444, 343] width 26 height 12
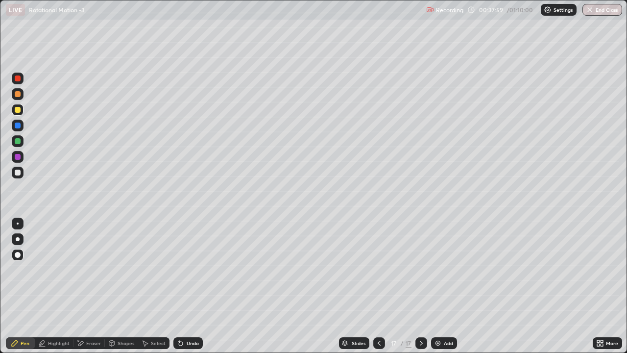
click at [121, 294] on div "Shapes" at bounding box center [126, 342] width 17 height 5
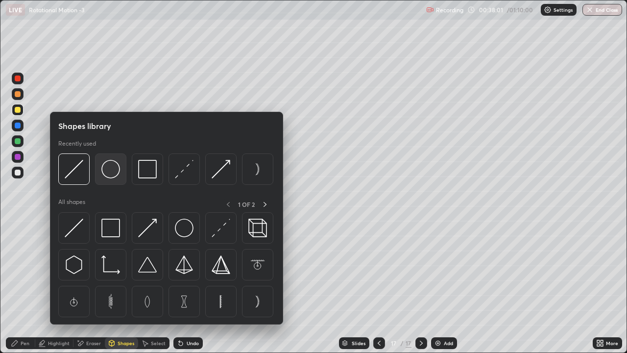
click at [110, 169] on img at bounding box center [110, 169] width 19 height 19
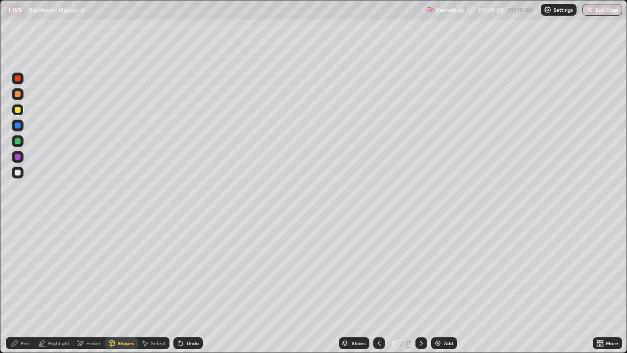
click at [24, 294] on div "Pen" at bounding box center [25, 342] width 9 height 5
click at [16, 174] on div at bounding box center [18, 172] width 6 height 6
click at [120, 294] on div "Shapes" at bounding box center [126, 342] width 17 height 5
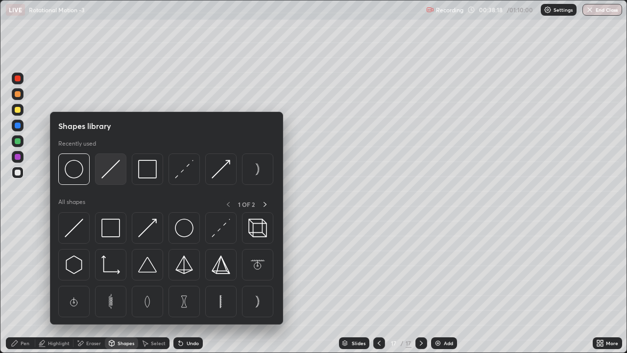
click at [108, 170] on img at bounding box center [110, 169] width 19 height 19
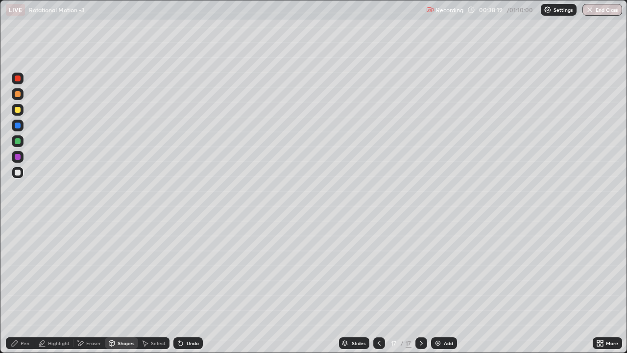
click at [18, 113] on div at bounding box center [18, 110] width 12 height 12
click at [25, 294] on div "Pen" at bounding box center [25, 342] width 9 height 5
click at [17, 176] on div at bounding box center [18, 173] width 12 height 12
click at [122, 294] on div "Shapes" at bounding box center [126, 342] width 17 height 5
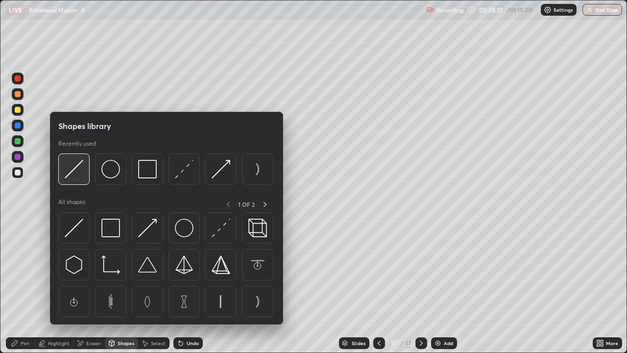
click at [75, 171] on img at bounding box center [74, 169] width 19 height 19
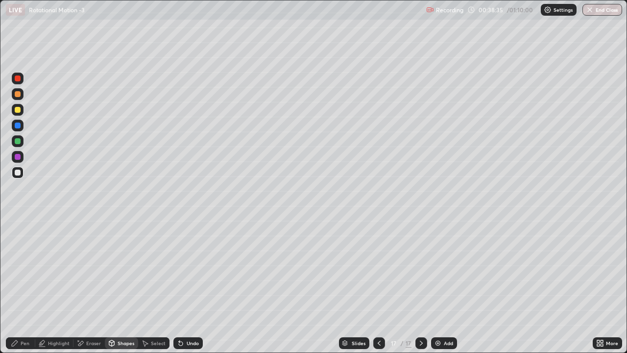
click at [23, 294] on div "Pen" at bounding box center [20, 343] width 29 height 12
click at [18, 96] on div at bounding box center [18, 94] width 6 height 6
click at [17, 171] on div at bounding box center [18, 172] width 6 height 6
click at [446, 294] on div "Add" at bounding box center [448, 342] width 9 height 5
click at [16, 110] on div at bounding box center [18, 110] width 6 height 6
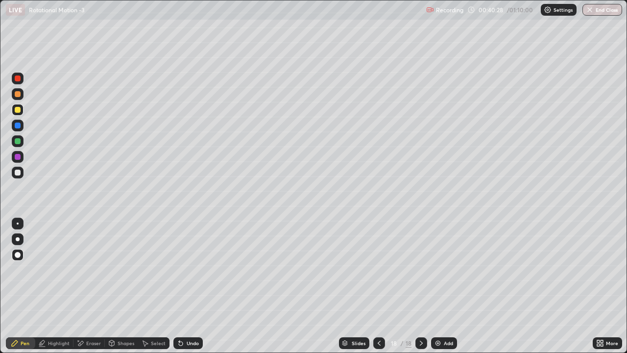
click at [119, 294] on div "Shapes" at bounding box center [121, 343] width 33 height 12
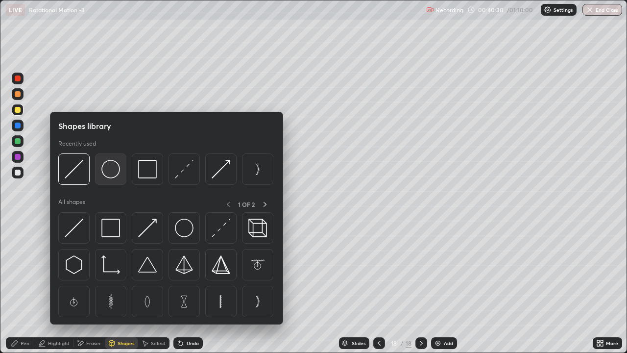
click at [112, 173] on img at bounding box center [110, 169] width 19 height 19
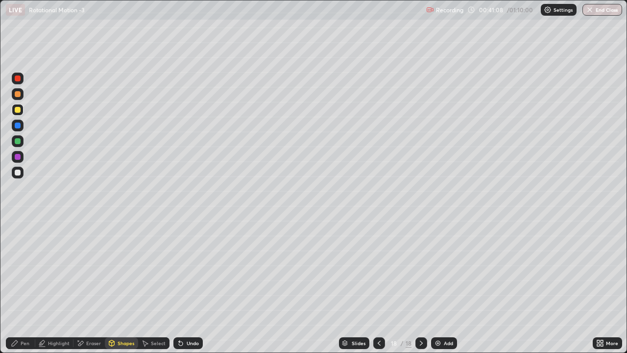
click at [59, 294] on div "Highlight" at bounding box center [59, 342] width 22 height 5
click at [124, 294] on div "Shapes" at bounding box center [126, 342] width 17 height 5
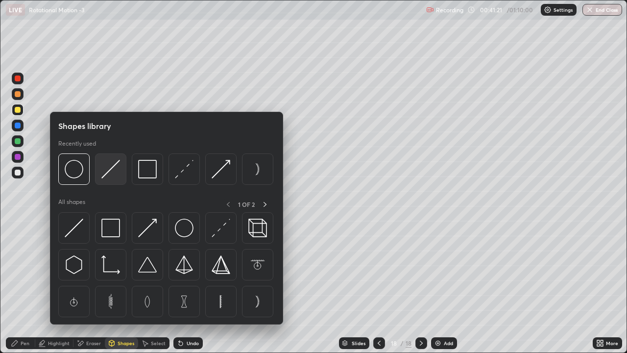
click at [107, 171] on img at bounding box center [110, 169] width 19 height 19
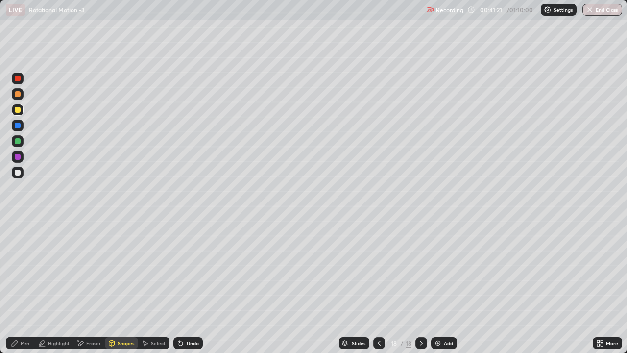
click at [19, 173] on div at bounding box center [18, 172] width 6 height 6
click at [16, 95] on div at bounding box center [18, 94] width 6 height 6
click at [28, 294] on div "Pen" at bounding box center [25, 342] width 9 height 5
click at [18, 121] on div at bounding box center [18, 126] width 12 height 12
click at [18, 94] on div at bounding box center [18, 94] width 6 height 6
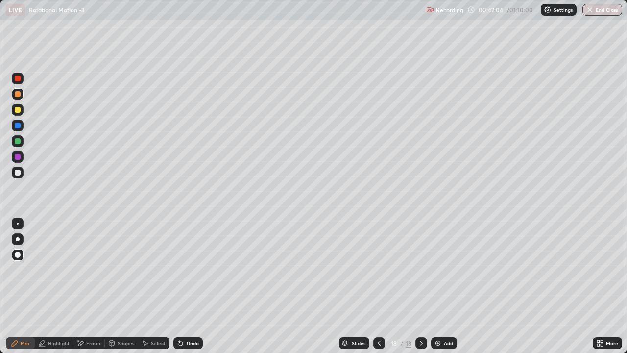
click at [16, 170] on div at bounding box center [18, 172] width 6 height 6
click at [19, 109] on div at bounding box center [18, 110] width 6 height 6
click at [19, 95] on div at bounding box center [18, 94] width 6 height 6
click at [15, 108] on div at bounding box center [18, 110] width 6 height 6
